Goal: Navigation & Orientation: Understand site structure

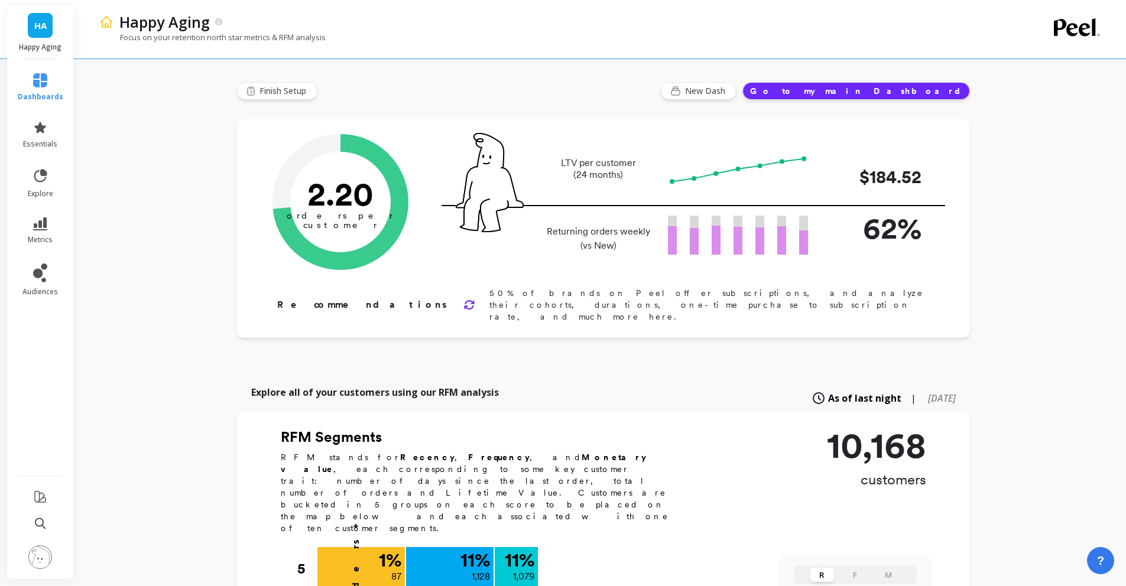
click at [56, 133] on link "essentials" at bounding box center [41, 135] width 46 height 28
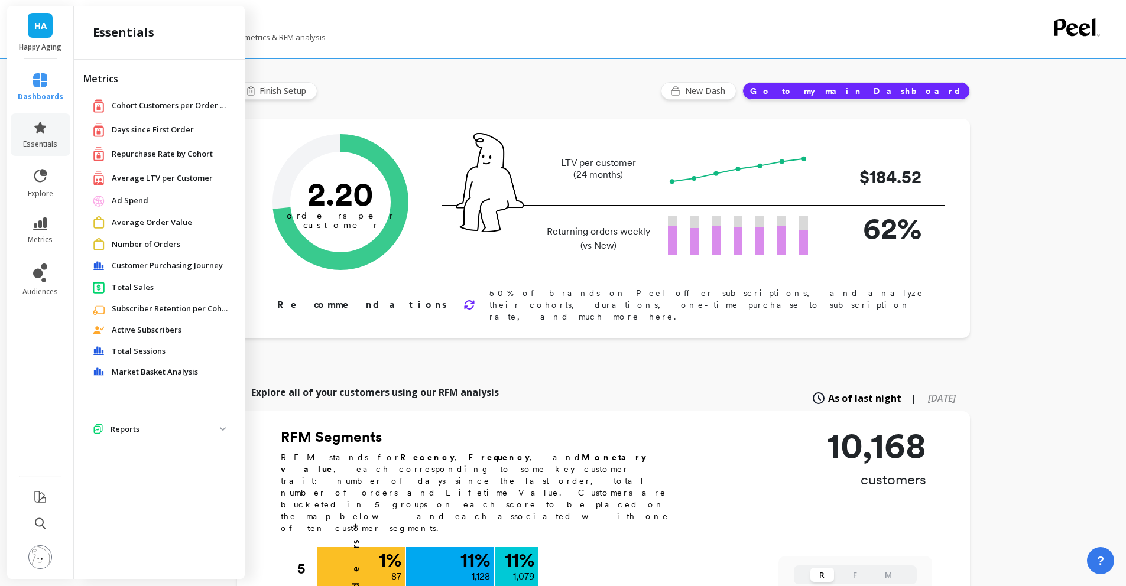
click at [200, 446] on div "Metrics Cohort Customers per Order Count Cohort Customers per Order Count Days …" at bounding box center [159, 317] width 171 height 515
click at [202, 438] on span "Reports" at bounding box center [159, 429] width 152 height 21
click at [202, 428] on p "Reports" at bounding box center [165, 430] width 109 height 12
click at [48, 157] on ul "dashboards essentials explore metrics audiences" at bounding box center [40, 263] width 69 height 395
click at [51, 139] on span "essentials" at bounding box center [40, 143] width 34 height 9
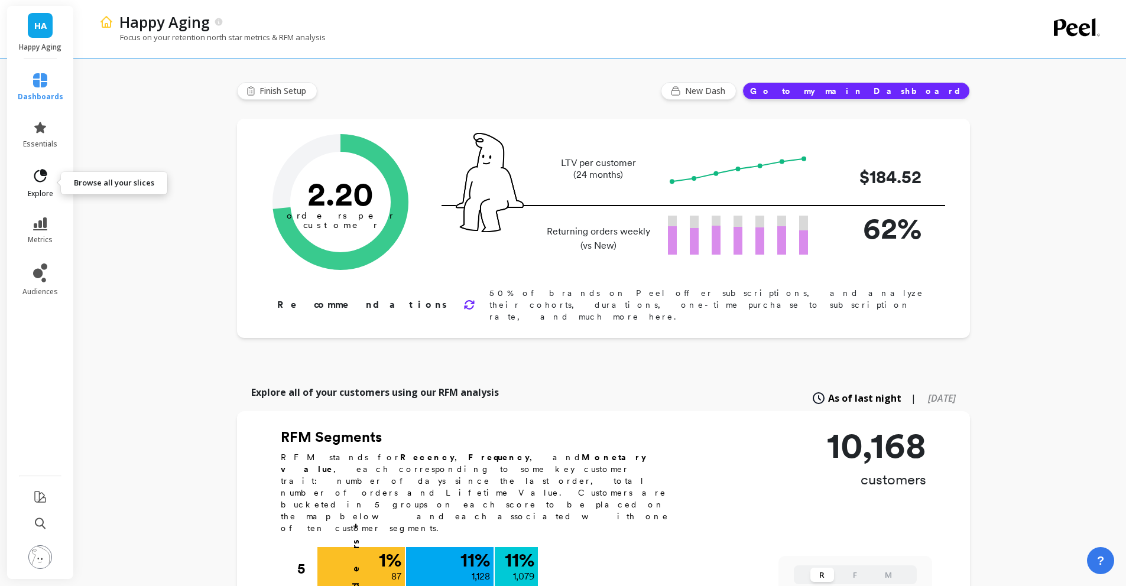
click at [46, 183] on icon at bounding box center [40, 176] width 17 height 17
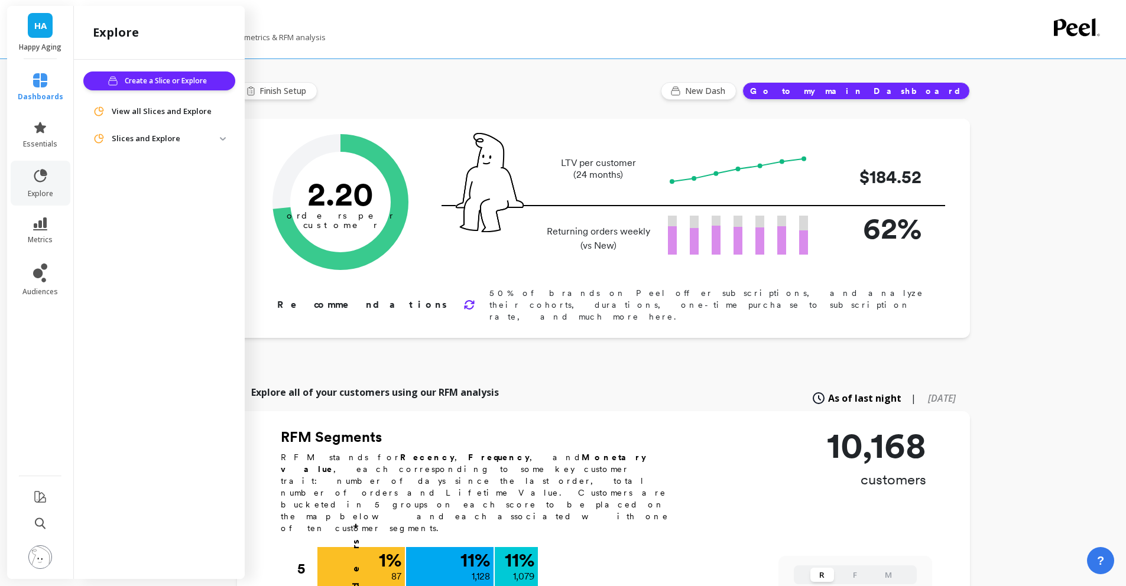
click at [151, 131] on span "Slices and Explore" at bounding box center [159, 138] width 152 height 21
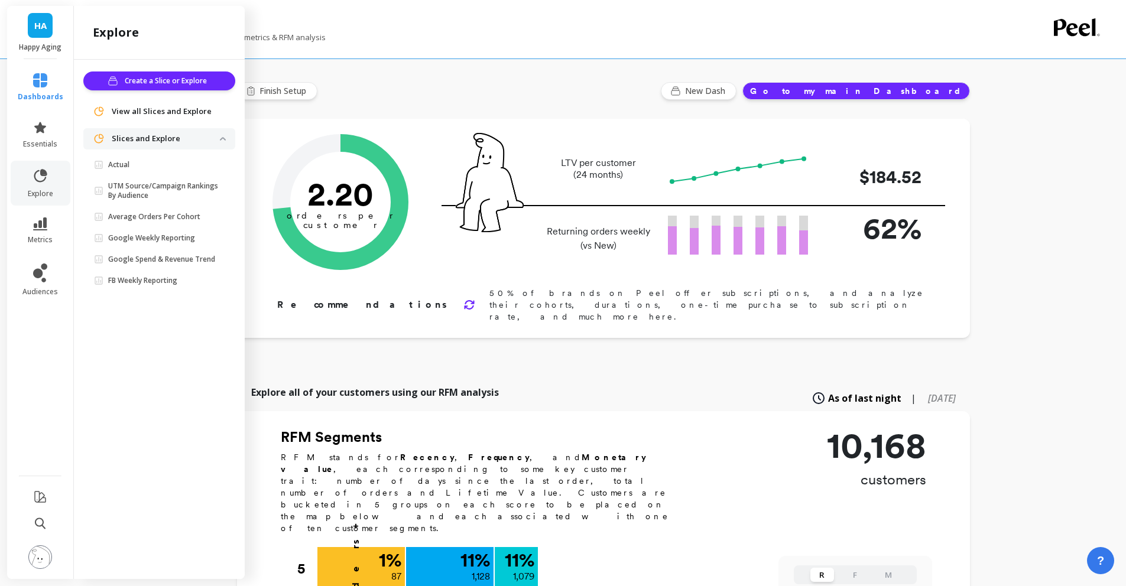
click at [151, 131] on span "Slices and Explore" at bounding box center [159, 138] width 152 height 21
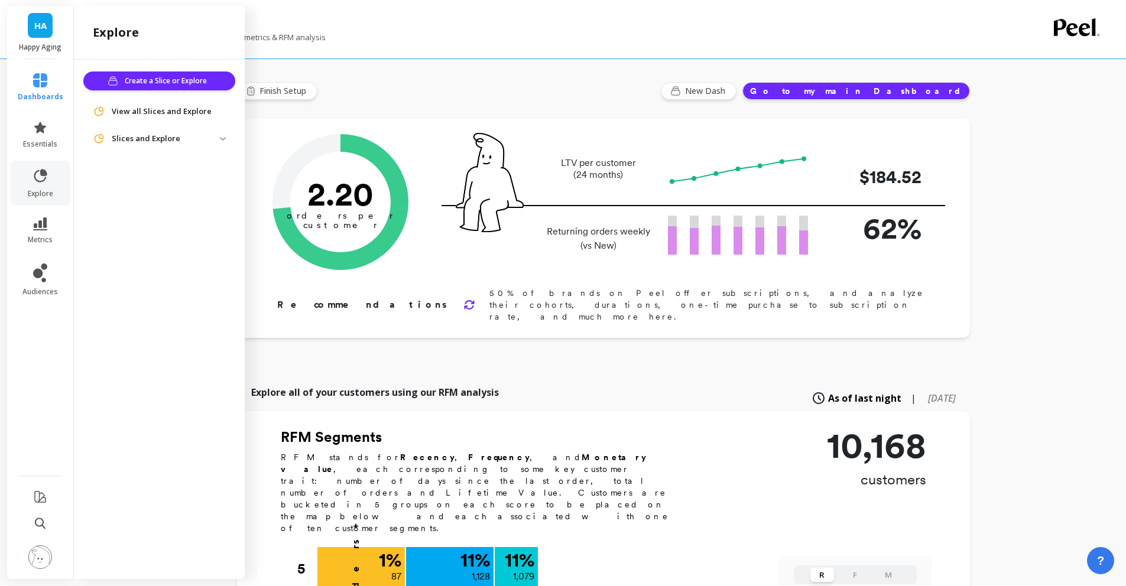
click at [35, 212] on li "metrics" at bounding box center [41, 230] width 60 height 41
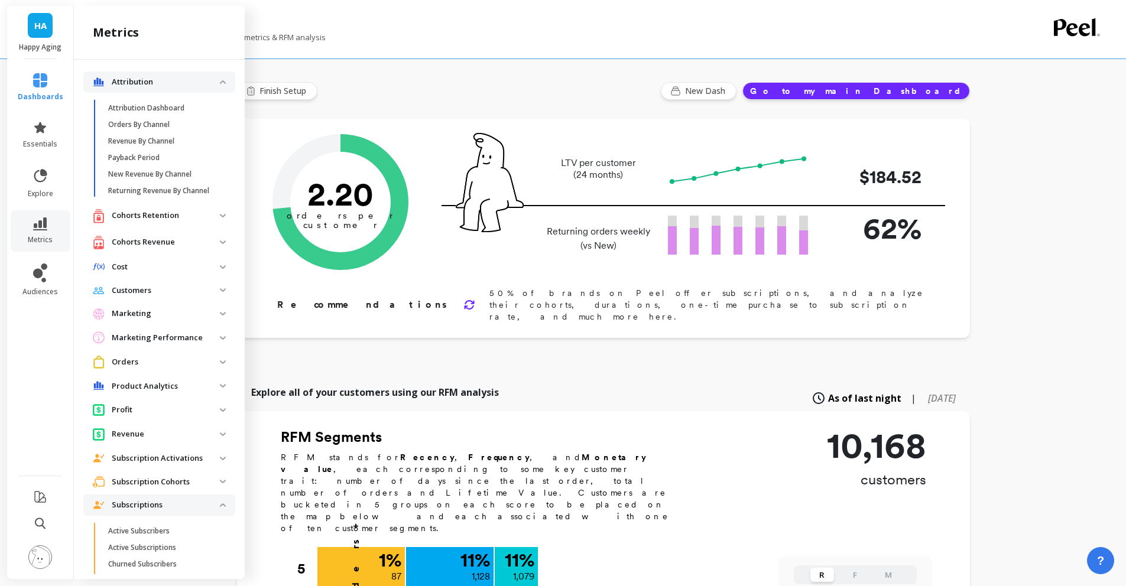
click at [210, 85] on p "Attribution" at bounding box center [166, 82] width 108 height 12
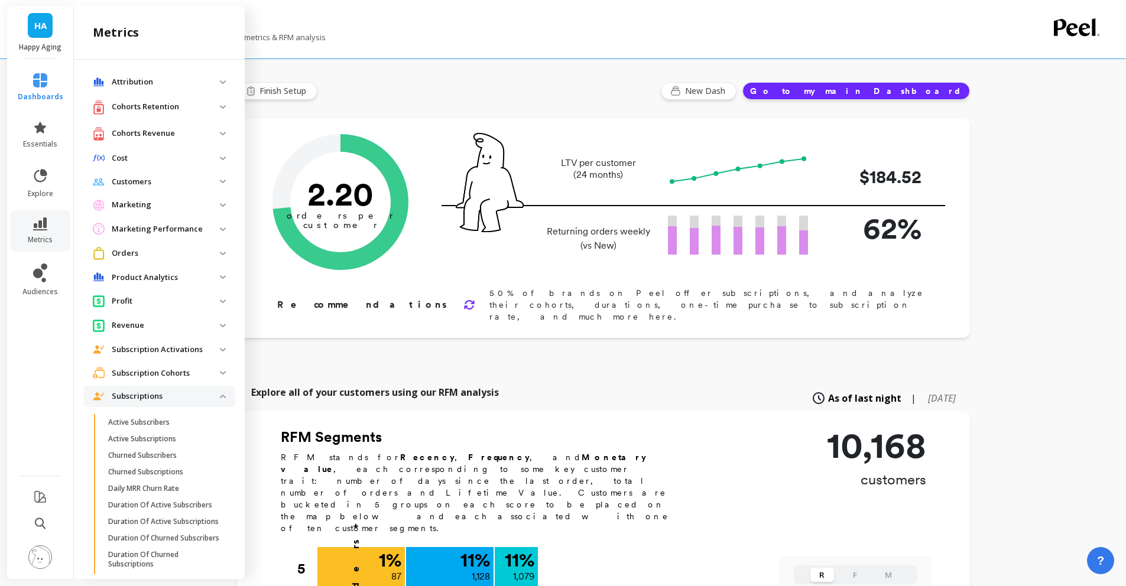
click at [151, 323] on p "Revenue" at bounding box center [166, 326] width 108 height 12
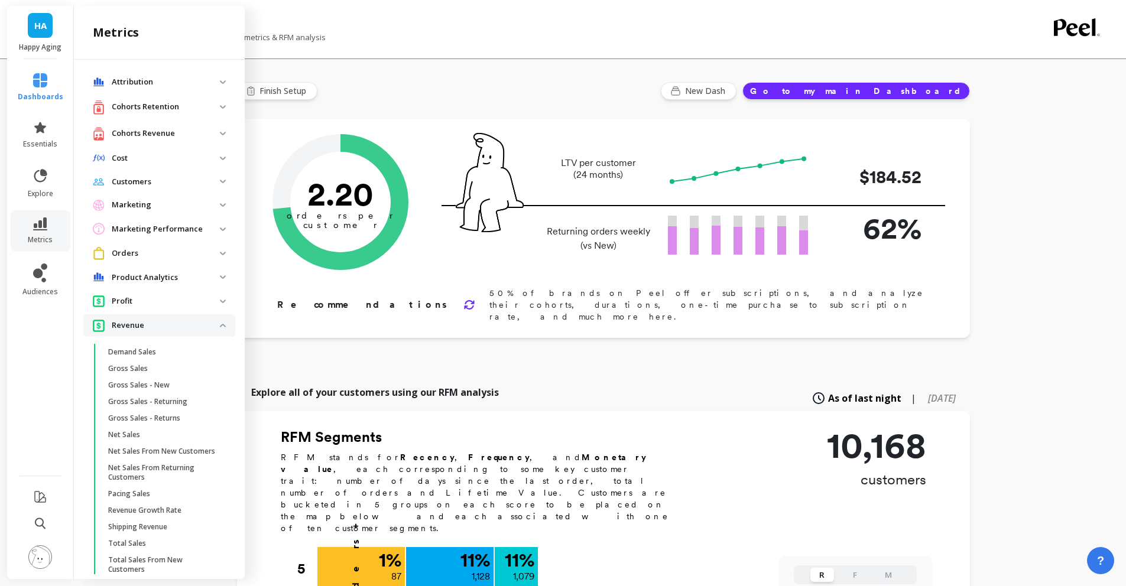
click at [152, 298] on p "Profit" at bounding box center [166, 301] width 108 height 12
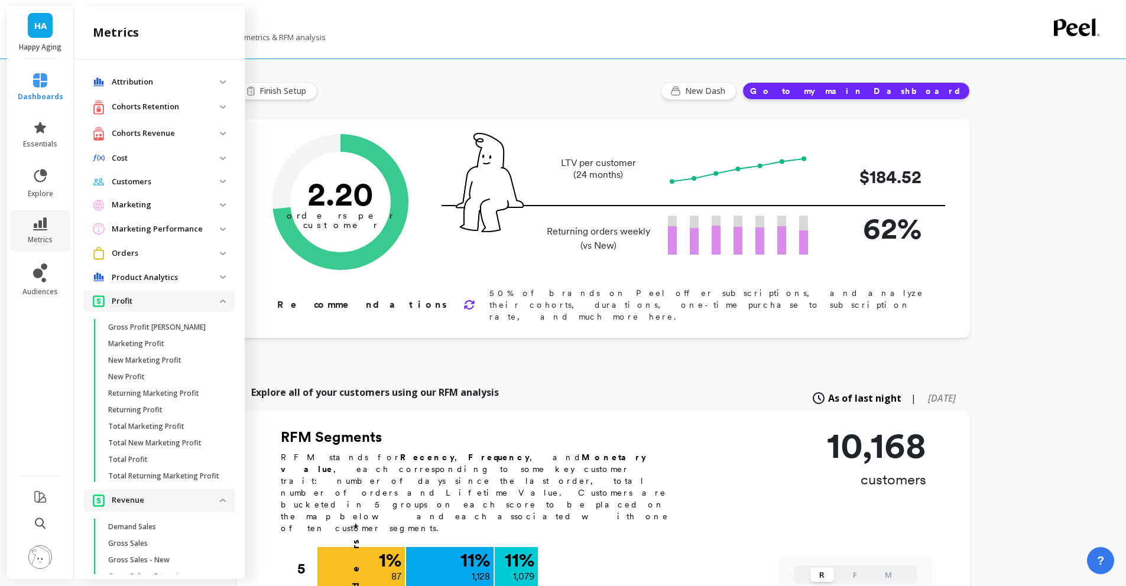
click at [171, 305] on p "Profit" at bounding box center [166, 301] width 108 height 12
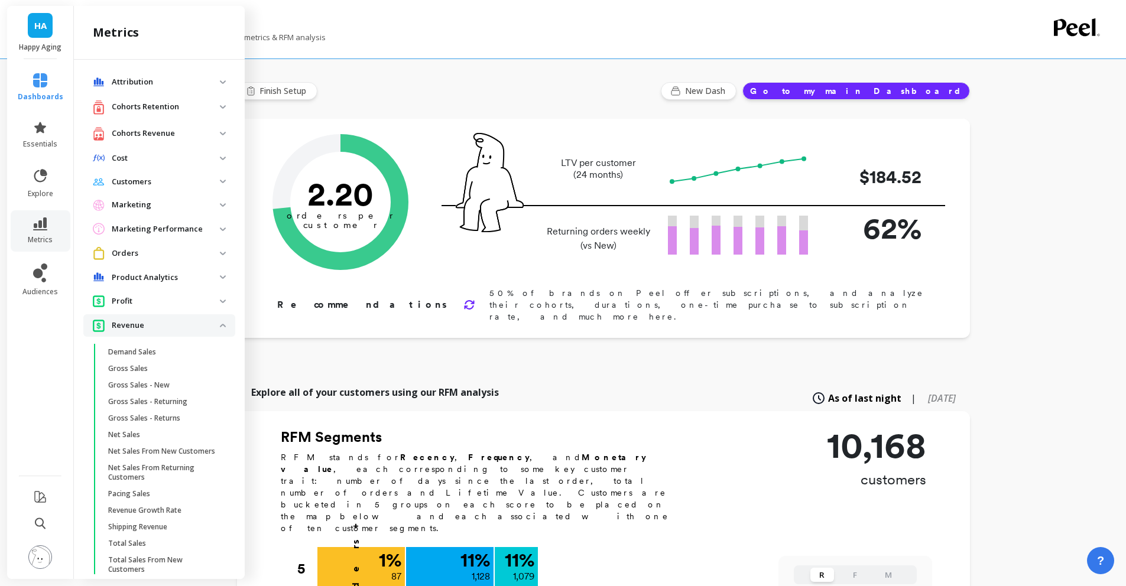
click at [168, 325] on p "Revenue" at bounding box center [166, 326] width 108 height 12
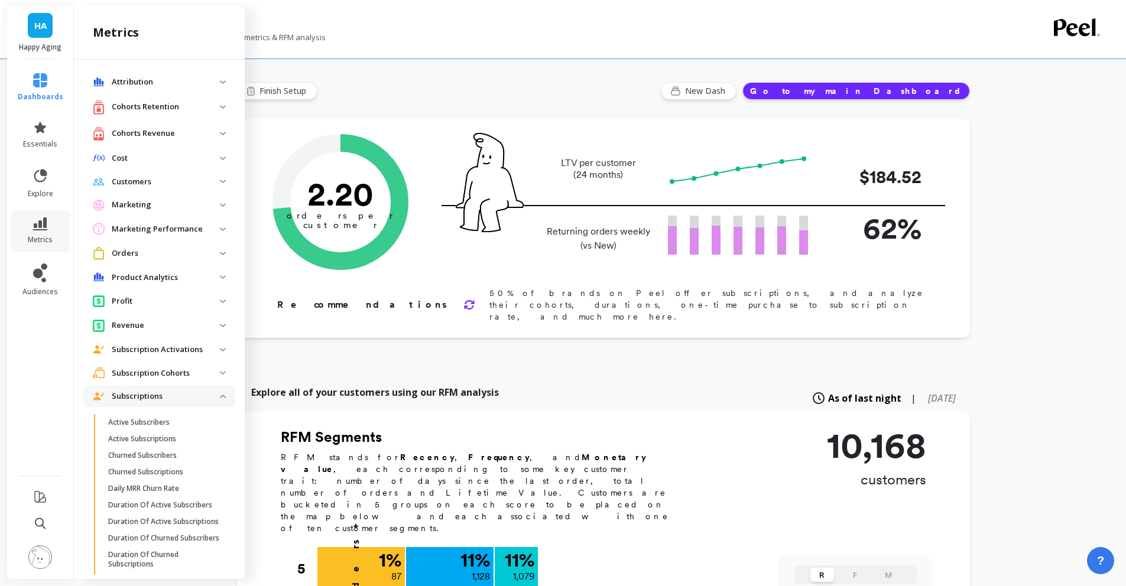
click at [168, 397] on p "Subscriptions" at bounding box center [166, 397] width 108 height 12
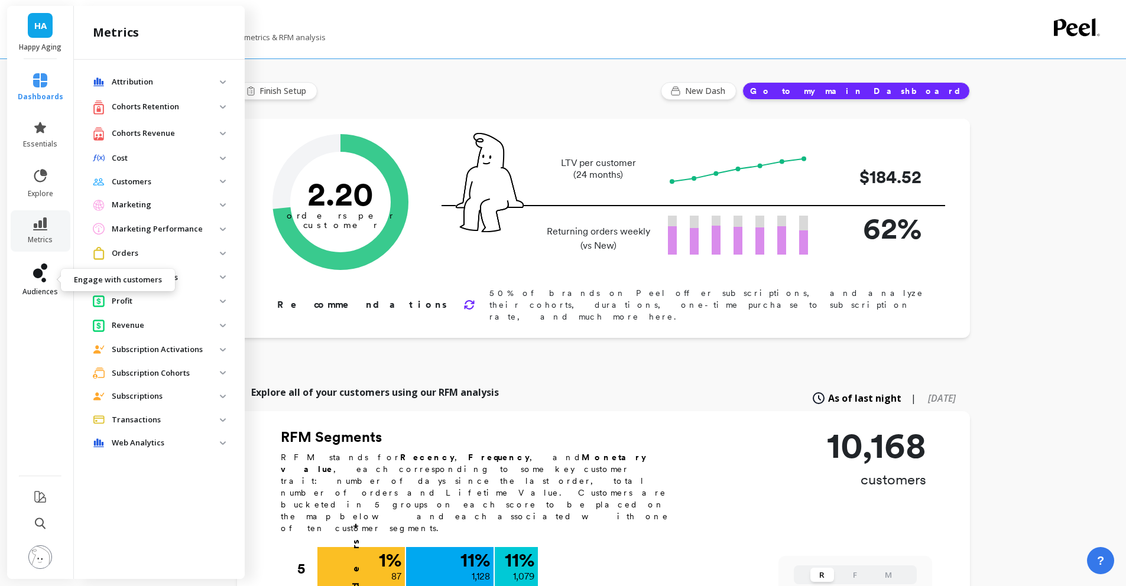
click at [48, 293] on span "audiences" at bounding box center [39, 291] width 35 height 9
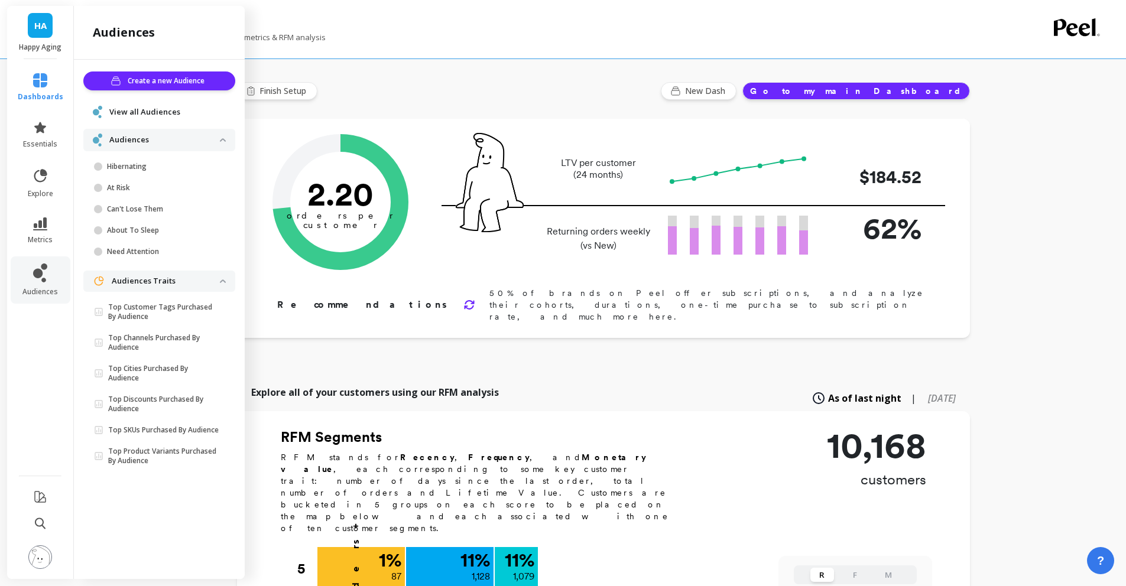
click at [142, 141] on p "Audiences" at bounding box center [164, 140] width 111 height 12
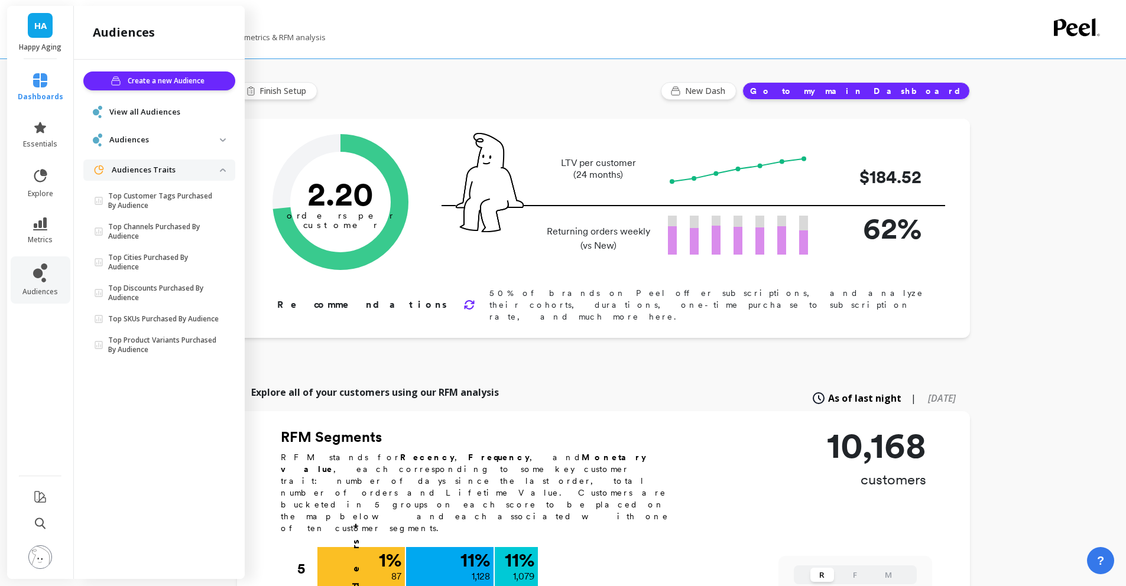
click at [162, 164] on div "Audiences Traits" at bounding box center [156, 170] width 127 height 12
